Goal: Information Seeking & Learning: Learn about a topic

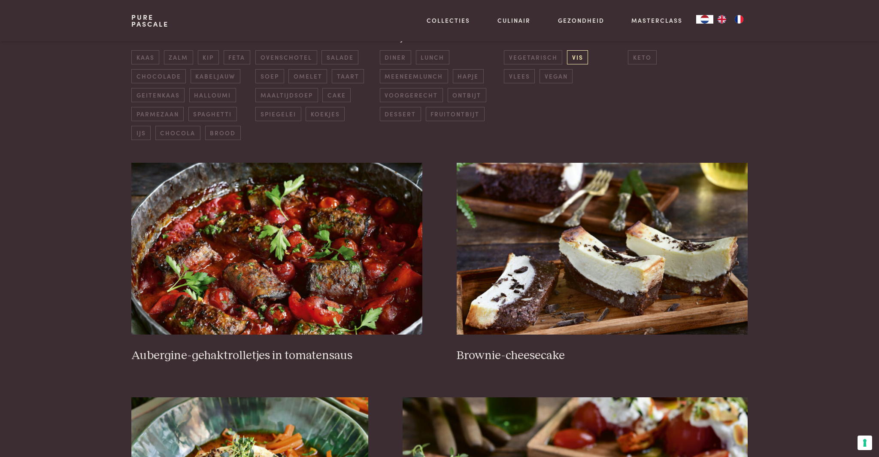
scroll to position [236, 0]
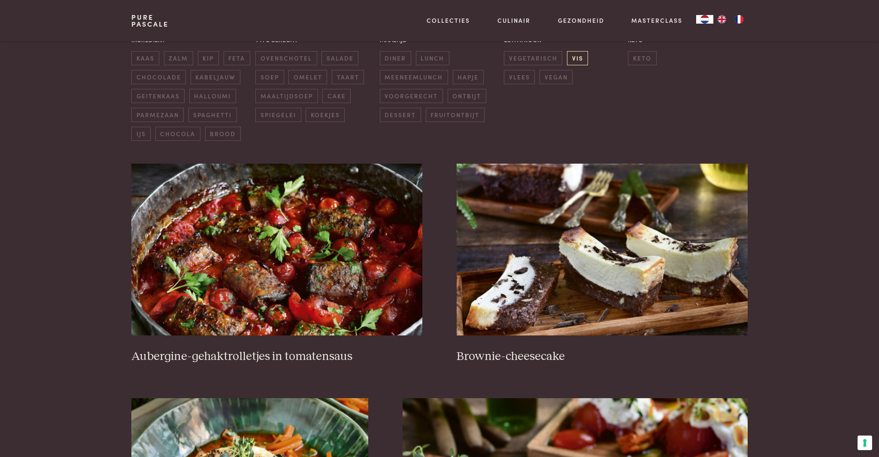
click at [581, 57] on span "vis" at bounding box center [577, 58] width 21 height 14
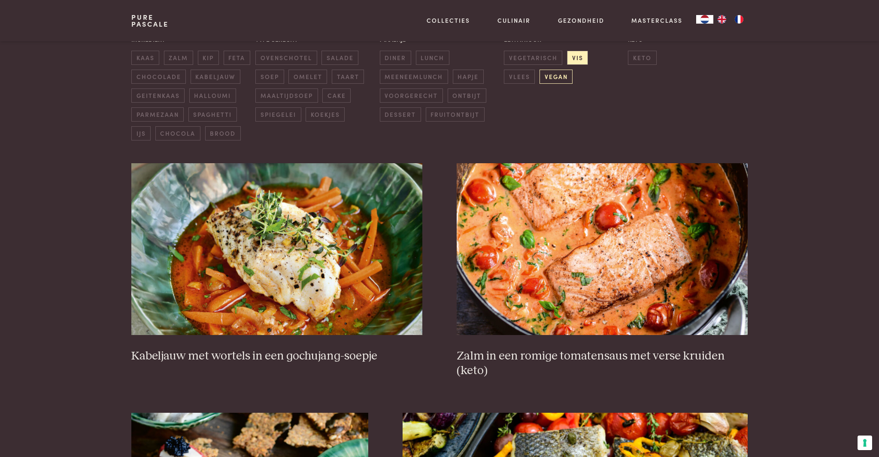
scroll to position [238, 0]
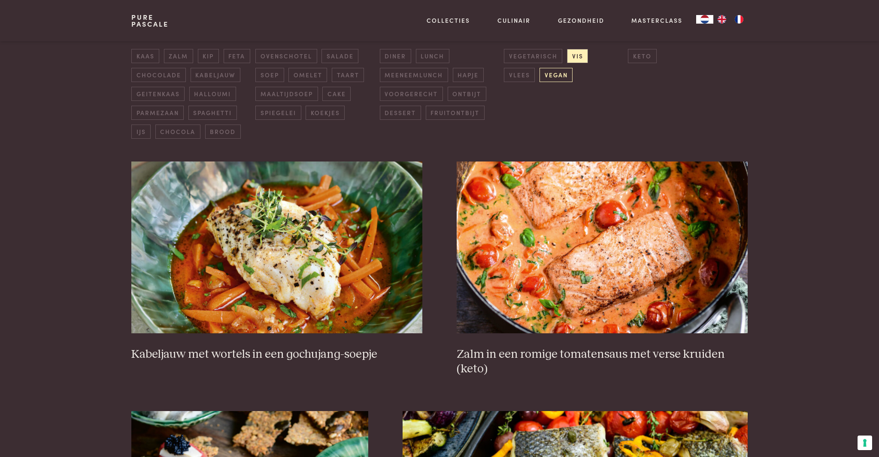
click at [539, 78] on span "vegan" at bounding box center [555, 75] width 33 height 14
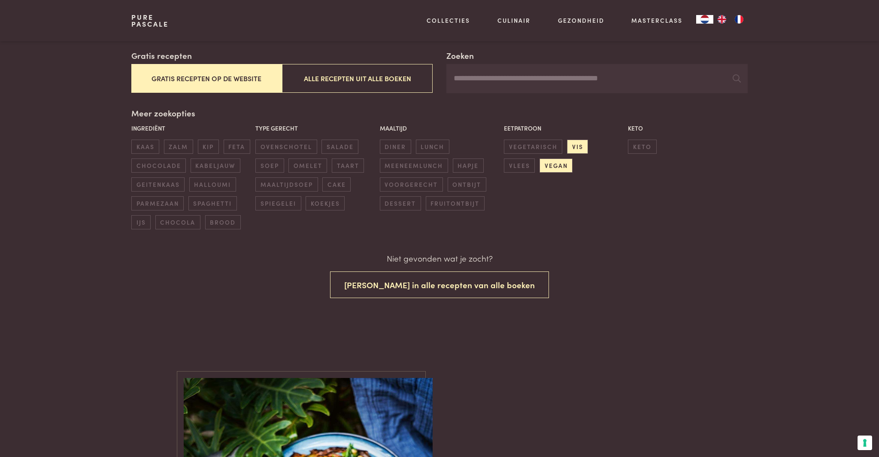
scroll to position [138, 0]
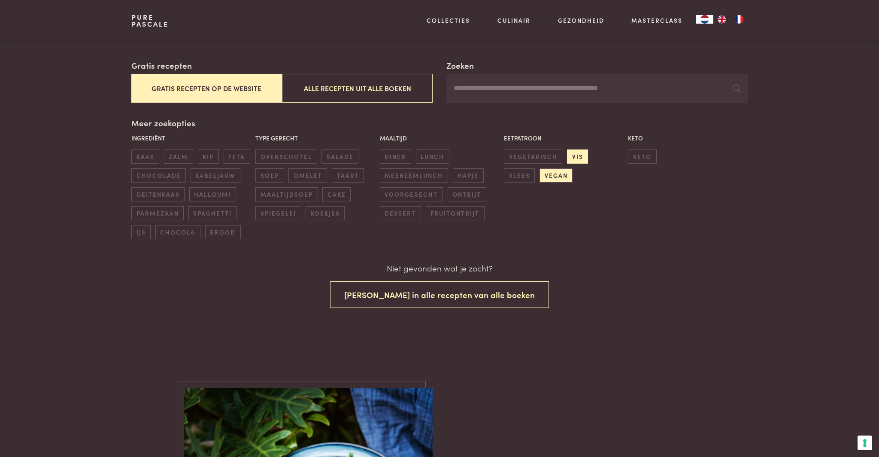
click at [581, 158] on span "vis" at bounding box center [577, 156] width 21 height 14
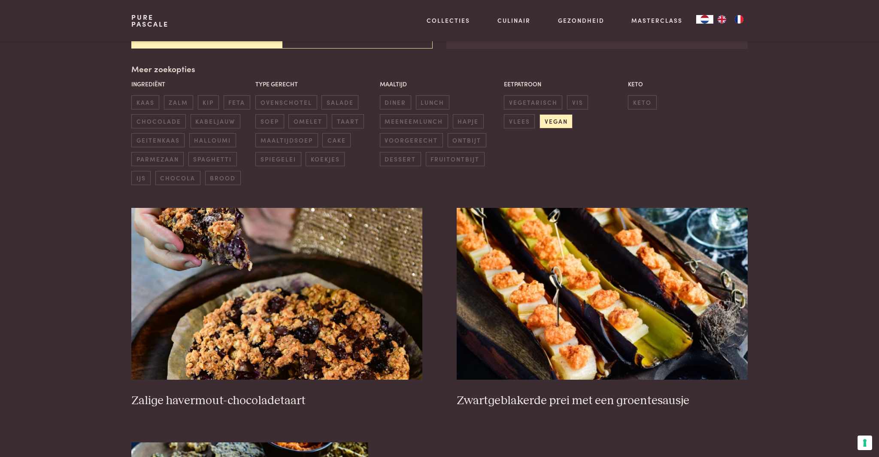
scroll to position [191, 0]
click at [539, 123] on span "vegan" at bounding box center [555, 122] width 33 height 14
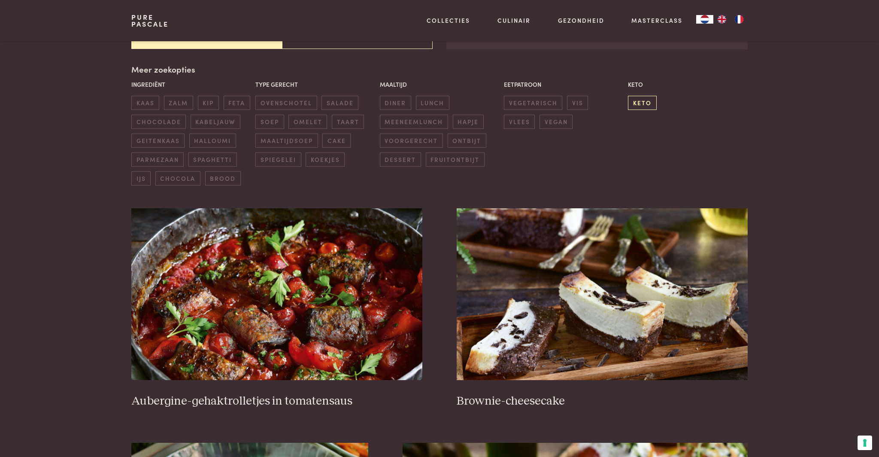
click at [639, 102] on span "keto" at bounding box center [642, 103] width 28 height 14
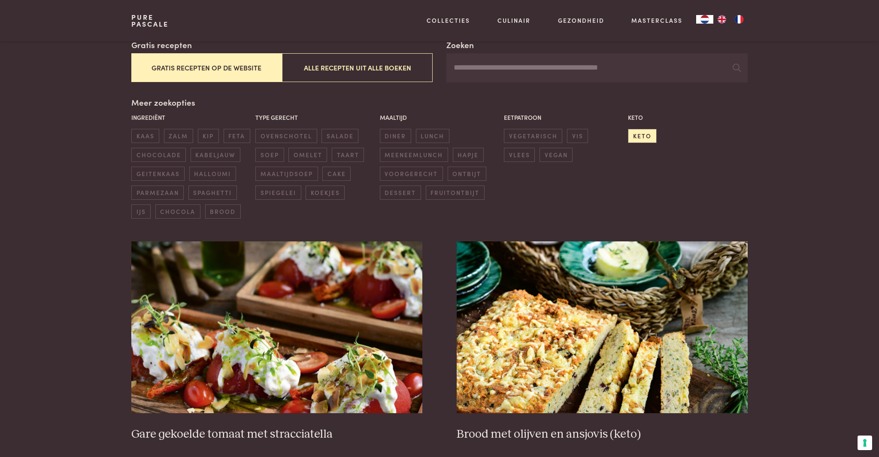
scroll to position [141, 0]
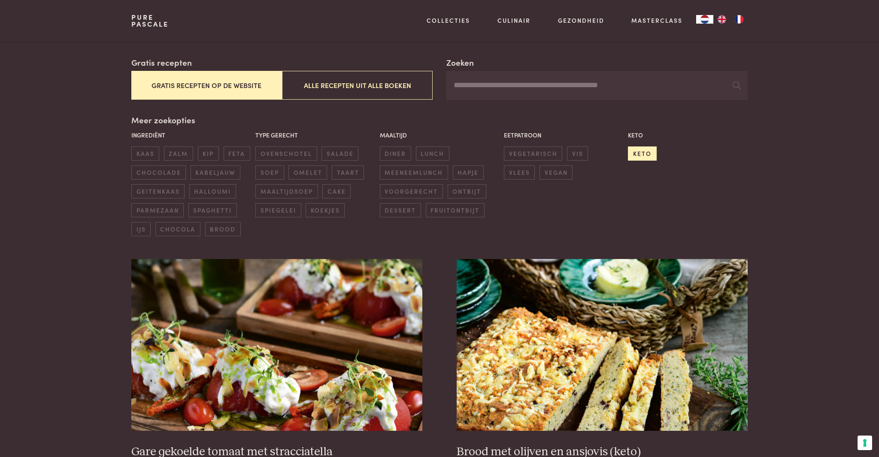
click at [655, 153] on span "keto" at bounding box center [642, 153] width 28 height 14
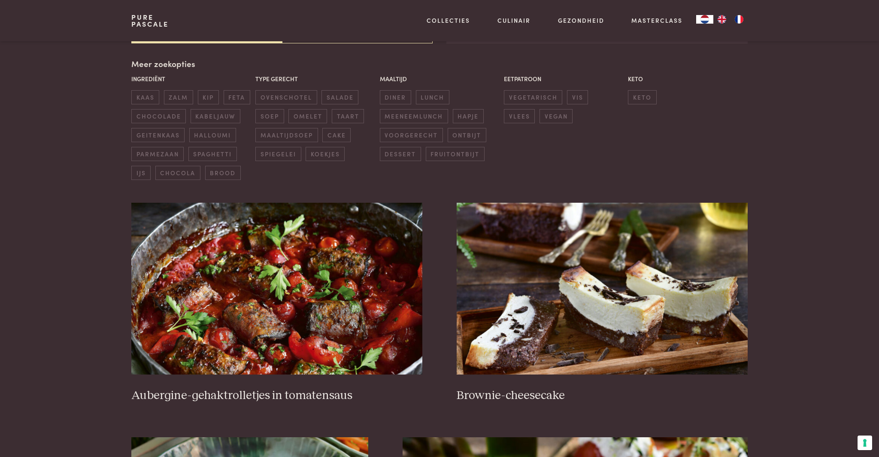
scroll to position [197, 0]
click at [578, 101] on span "vis" at bounding box center [577, 97] width 21 height 14
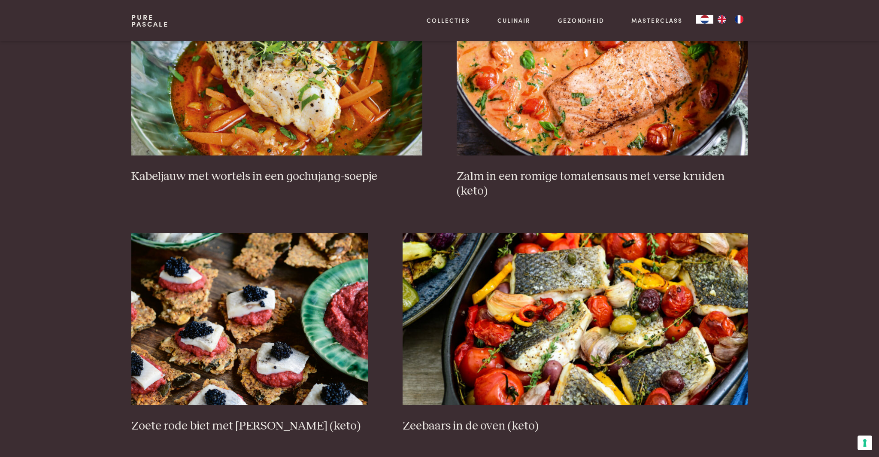
scroll to position [445, 0]
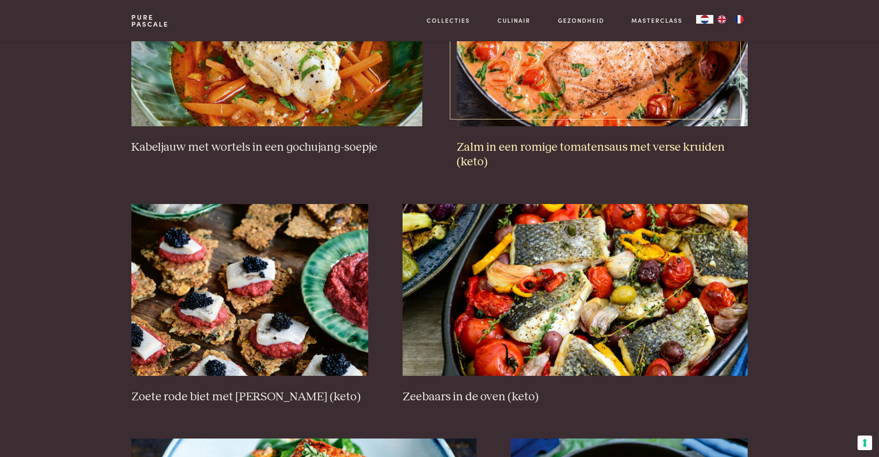
click at [559, 150] on h3 "Zalm in een romige tomatensaus met verse kruiden (keto)" at bounding box center [602, 155] width 291 height 30
click at [576, 250] on img at bounding box center [575, 290] width 345 height 172
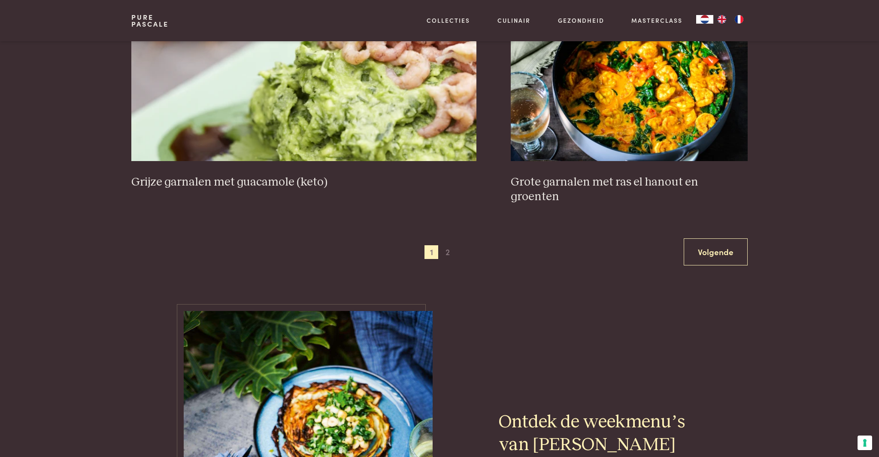
scroll to position [1641, 0]
click at [449, 245] on span "2" at bounding box center [448, 252] width 14 height 14
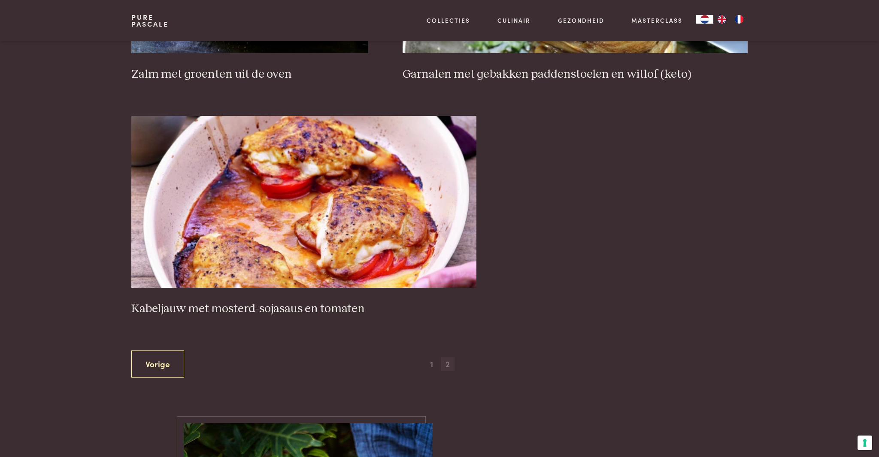
scroll to position [752, 0]
click at [449, 236] on img at bounding box center [303, 202] width 345 height 172
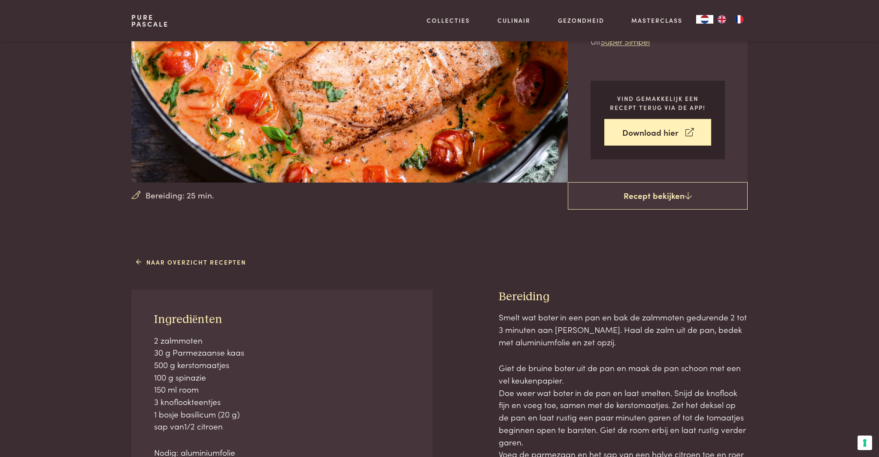
scroll to position [12, 0]
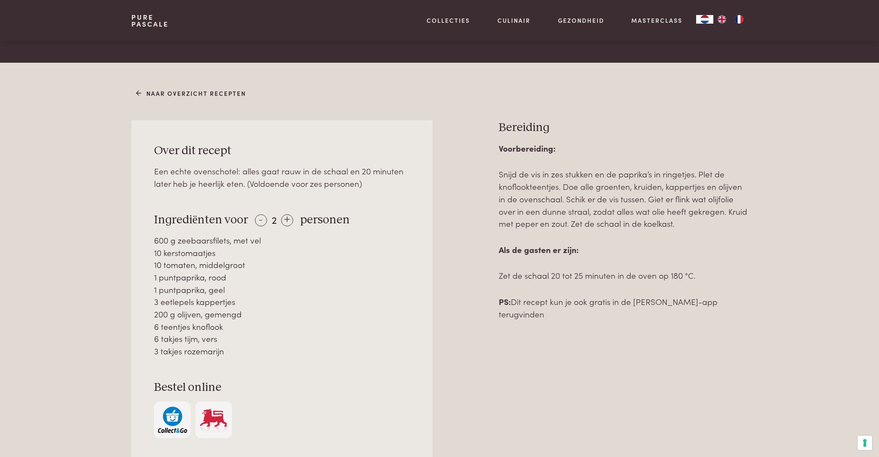
scroll to position [313, 0]
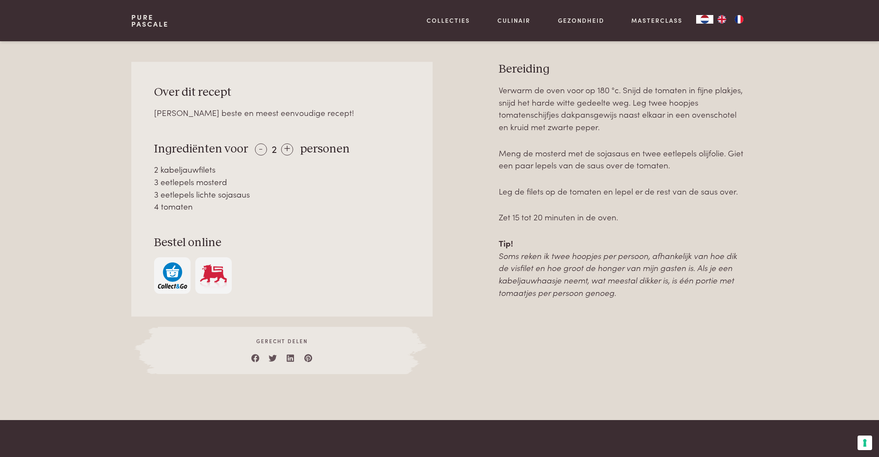
scroll to position [357, 0]
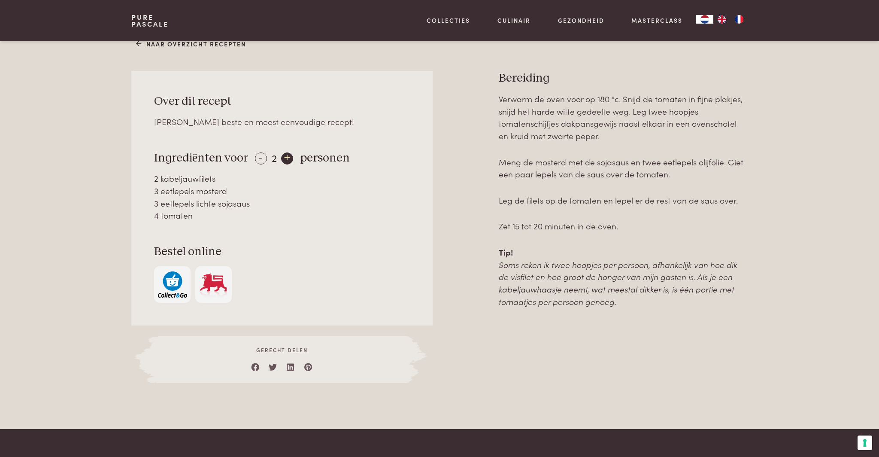
click at [285, 157] on div "+" at bounding box center [287, 158] width 12 height 12
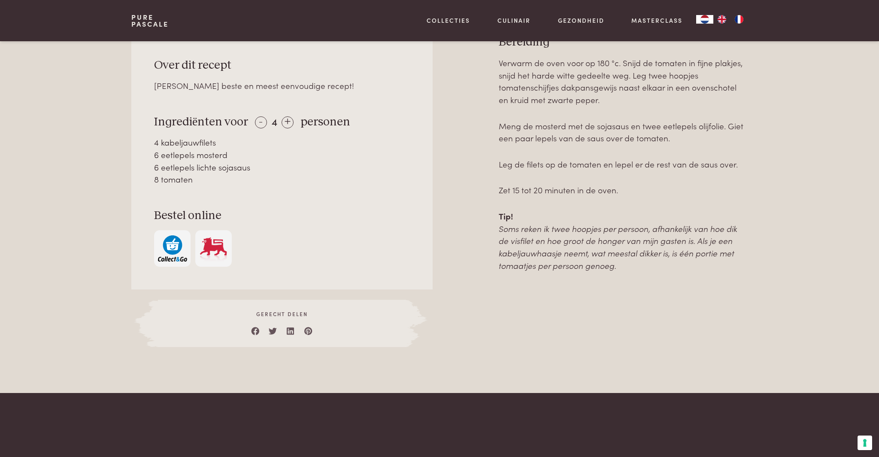
scroll to position [297, 0]
